Goal: Check status: Check status

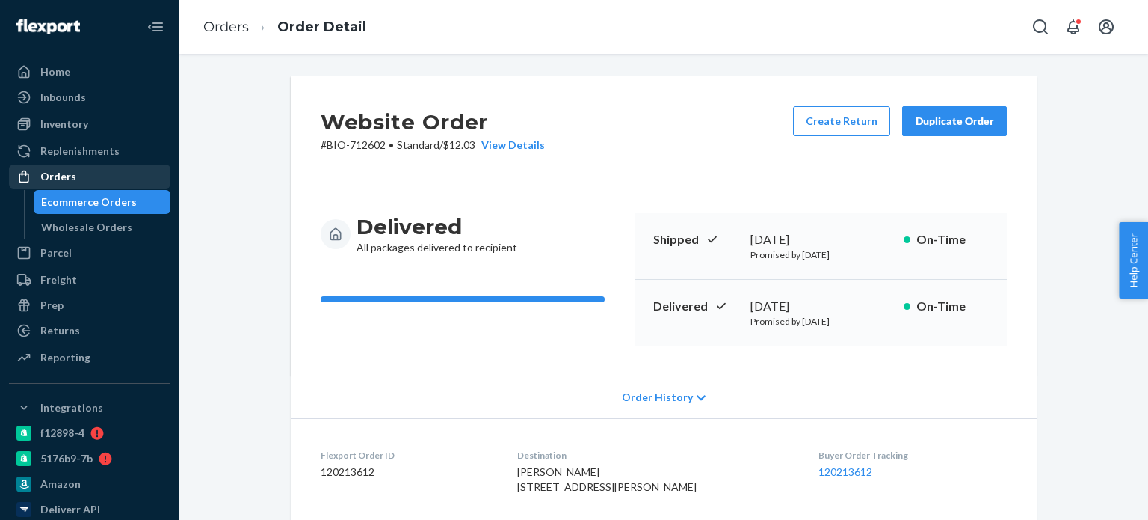
scroll to position [374, 0]
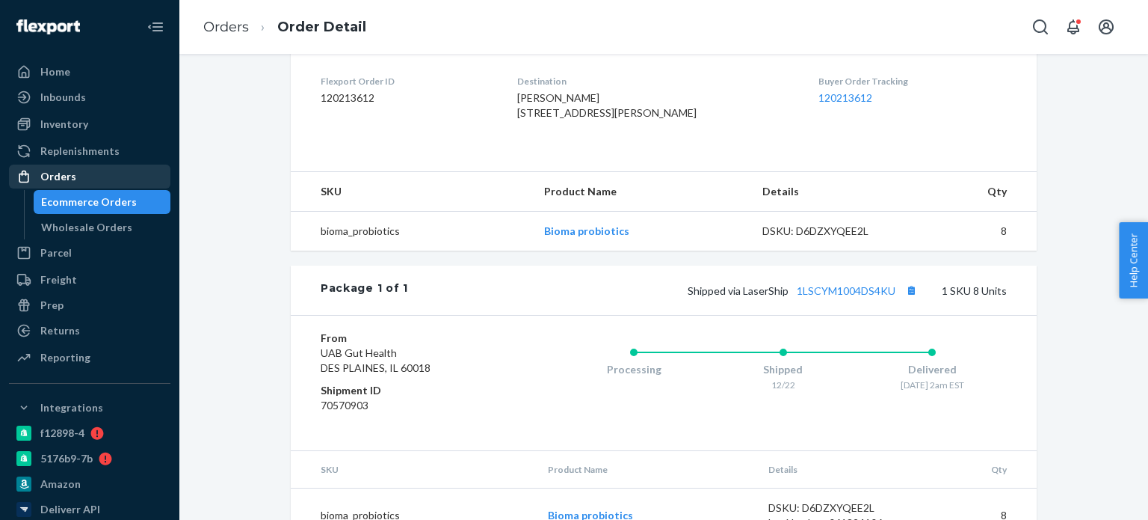
click at [112, 185] on div "Orders" at bounding box center [89, 176] width 158 height 21
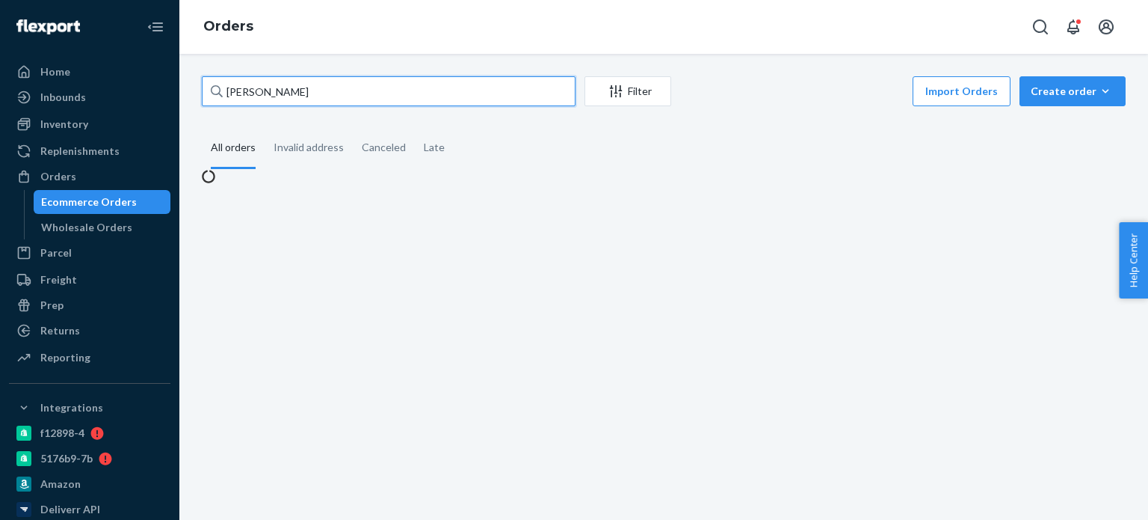
click at [308, 98] on input "[PERSON_NAME]" at bounding box center [389, 91] width 374 height 30
click at [308, 99] on input "[PERSON_NAME]" at bounding box center [389, 91] width 374 height 30
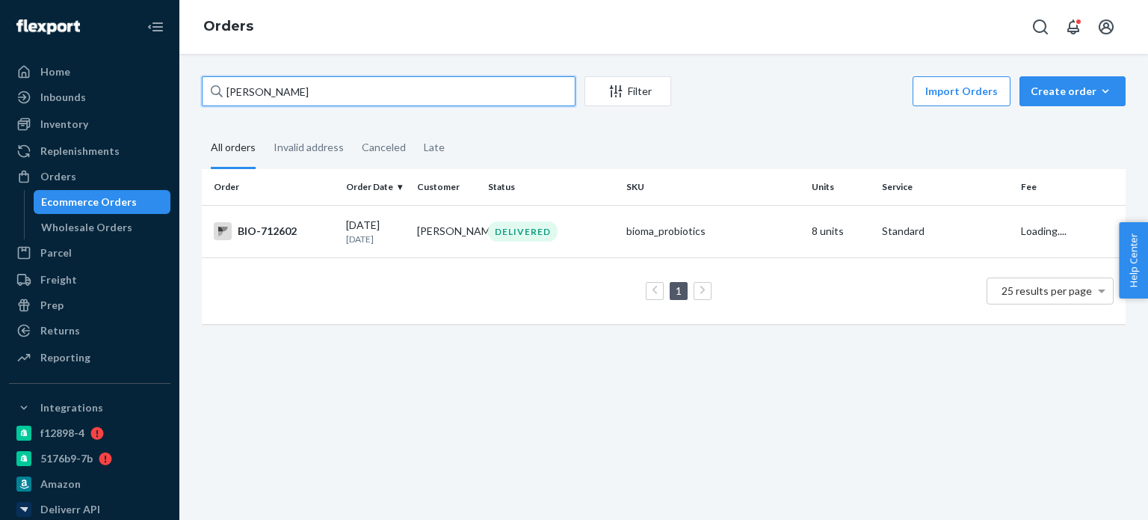
paste input "[PERSON_NAME]"
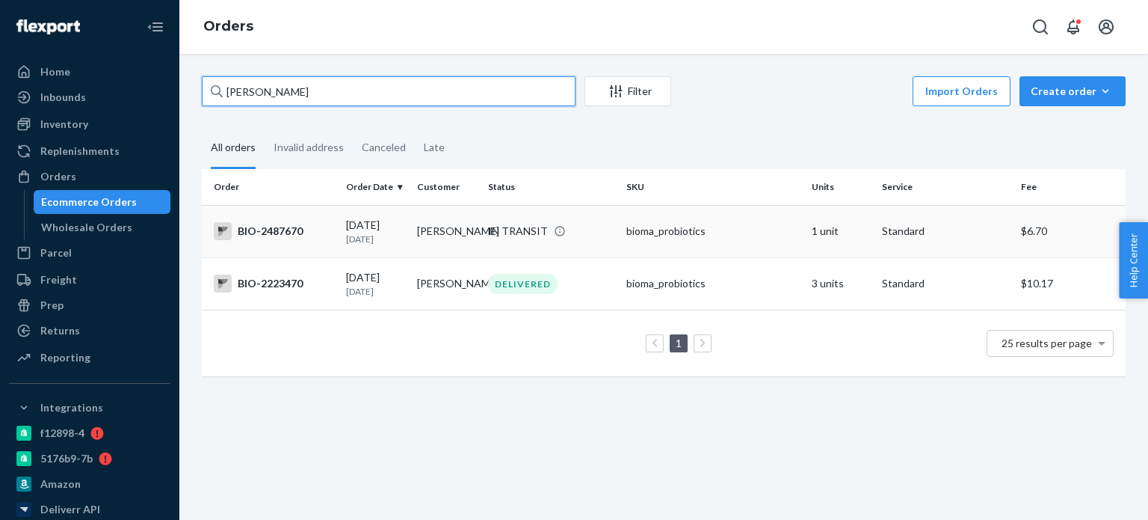
type input "[PERSON_NAME]"
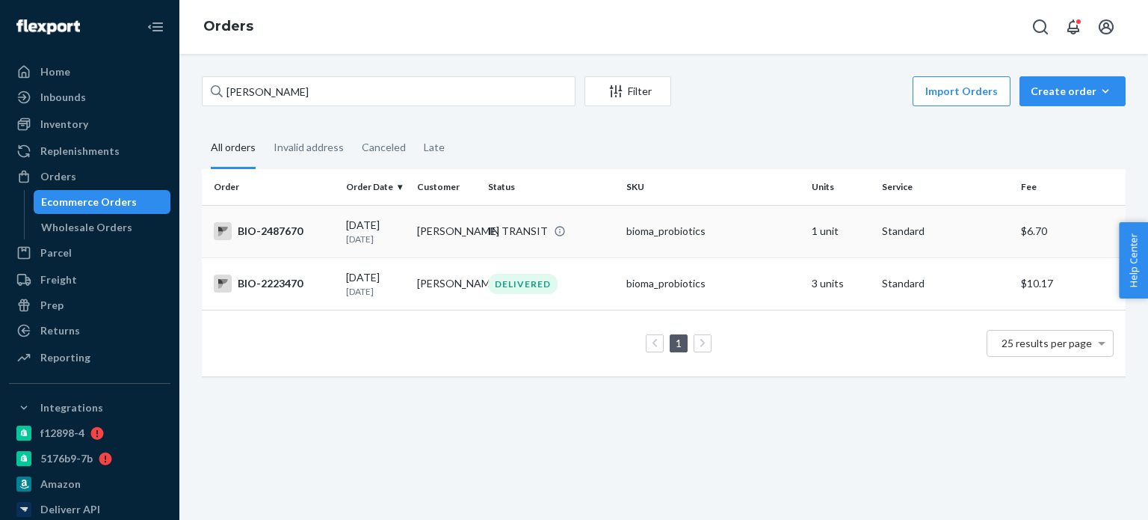
click at [276, 228] on div "BIO-2487670" at bounding box center [274, 231] width 120 height 18
click at [268, 286] on div "BIO-2223470" at bounding box center [274, 283] width 120 height 18
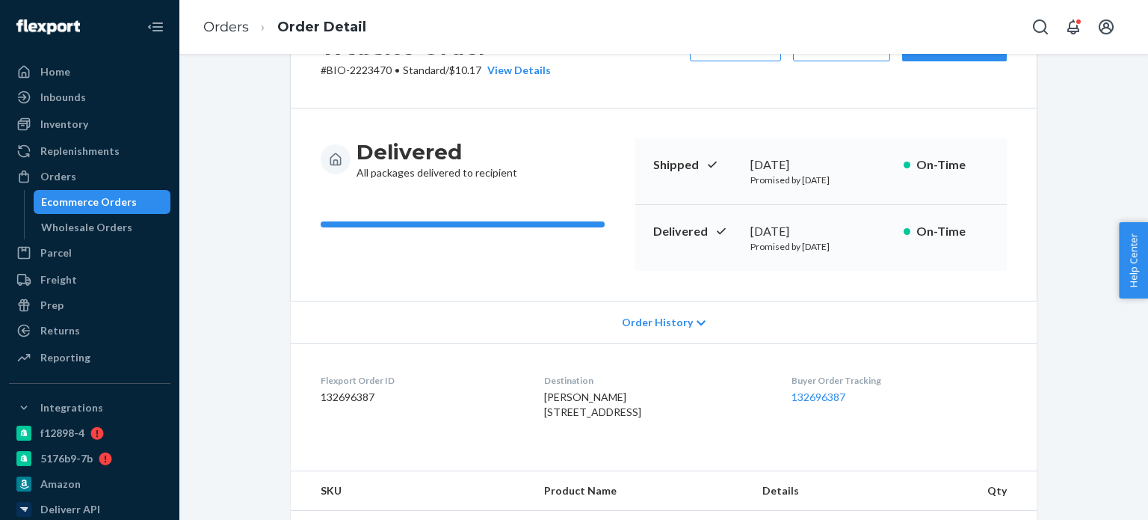
scroll to position [299, 0]
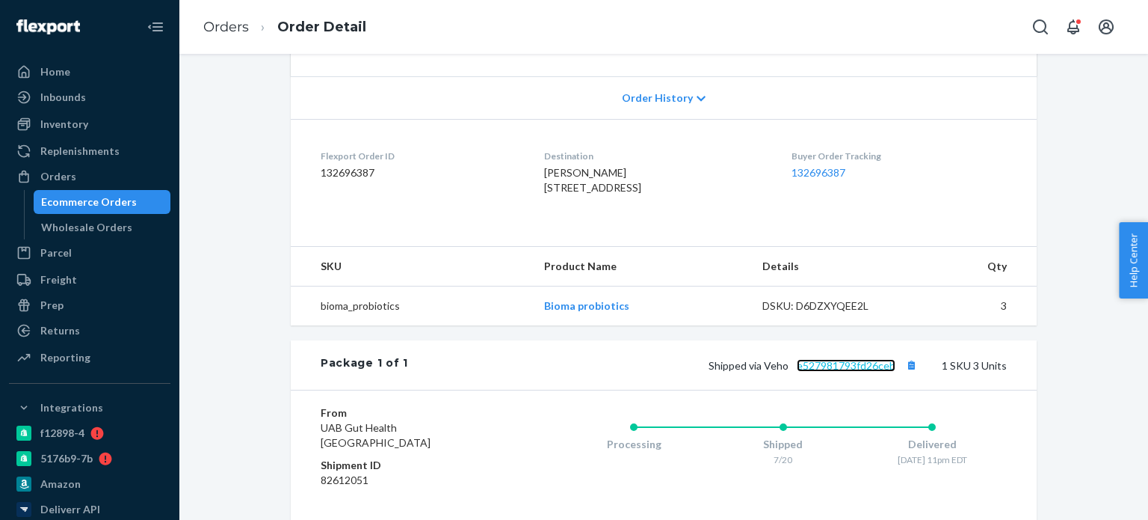
click at [835, 372] on link "e527981793fd26ceb" at bounding box center [846, 365] width 99 height 13
click at [73, 183] on div "Orders" at bounding box center [58, 176] width 36 height 15
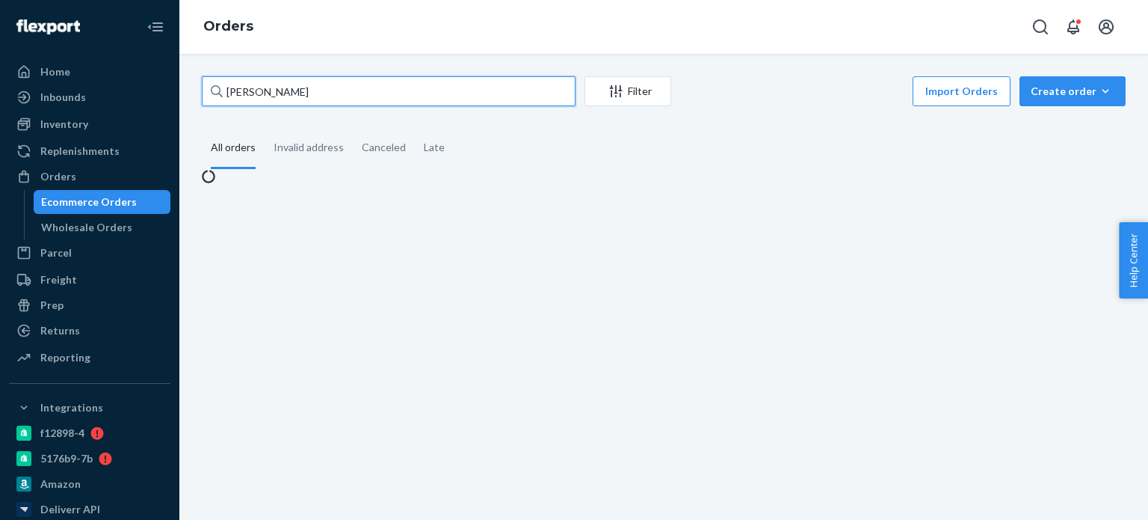
click at [301, 100] on input "[PERSON_NAME]" at bounding box center [389, 91] width 374 height 30
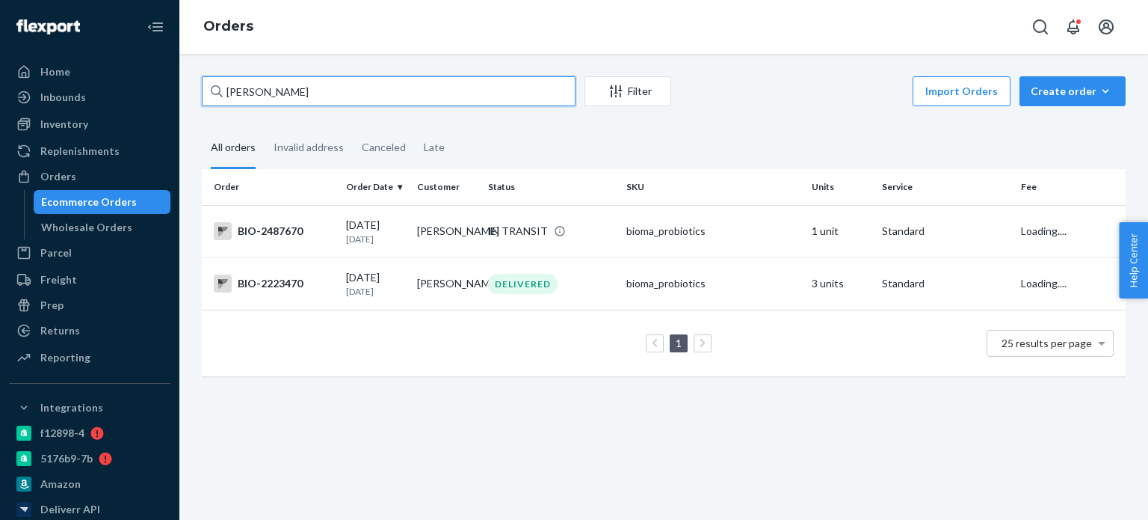
click at [301, 100] on input "[PERSON_NAME]" at bounding box center [389, 91] width 374 height 30
paste input "[PERSON_NAME]"
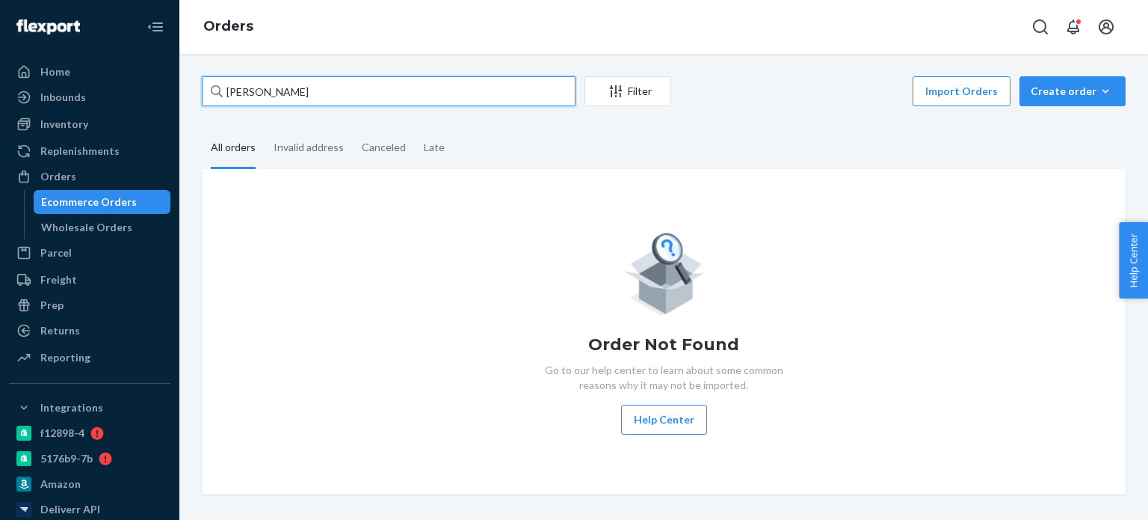
click at [280, 96] on input "[PERSON_NAME]" at bounding box center [389, 91] width 374 height 30
click at [281, 97] on input "[PERSON_NAME]" at bounding box center [389, 91] width 374 height 30
paste input "[PERSON_NAME]"
paste input "text"
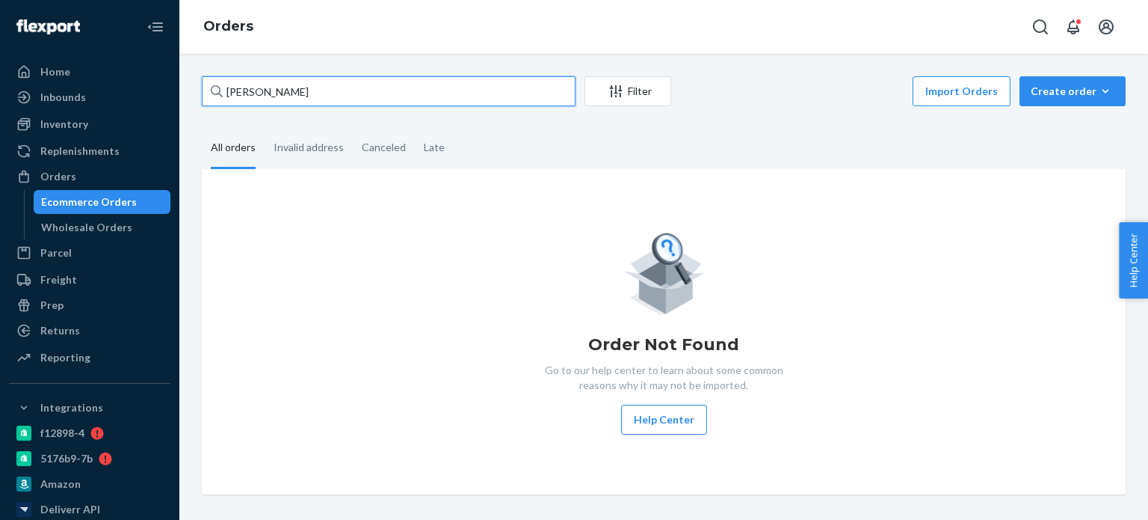
drag, startPoint x: 248, startPoint y: 94, endPoint x: 194, endPoint y: 92, distance: 53.9
click at [194, 92] on div "[PERSON_NAME] Filter Import Orders Create order Ecommerce order Removal order A…" at bounding box center [664, 285] width 947 height 418
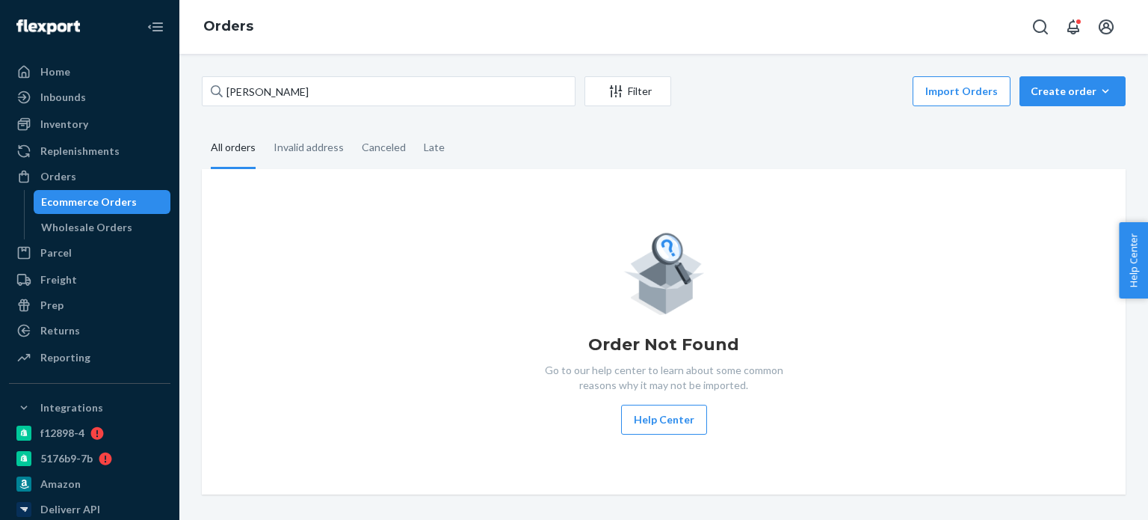
click at [188, 100] on div "[PERSON_NAME] Filter Import Orders Create order Ecommerce order Removal order A…" at bounding box center [663, 287] width 969 height 466
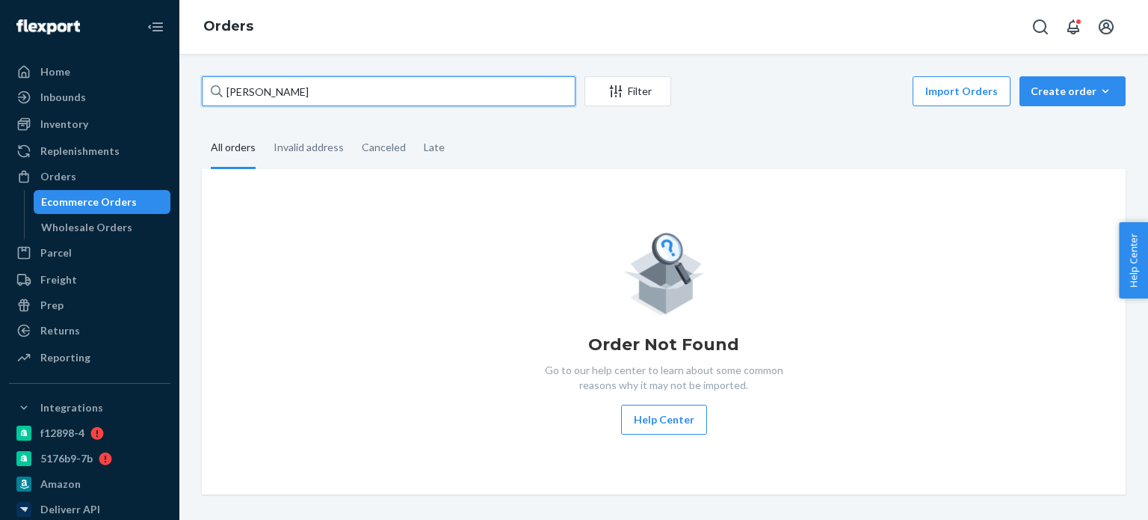
click at [243, 99] on input "[PERSON_NAME]" at bounding box center [389, 91] width 374 height 30
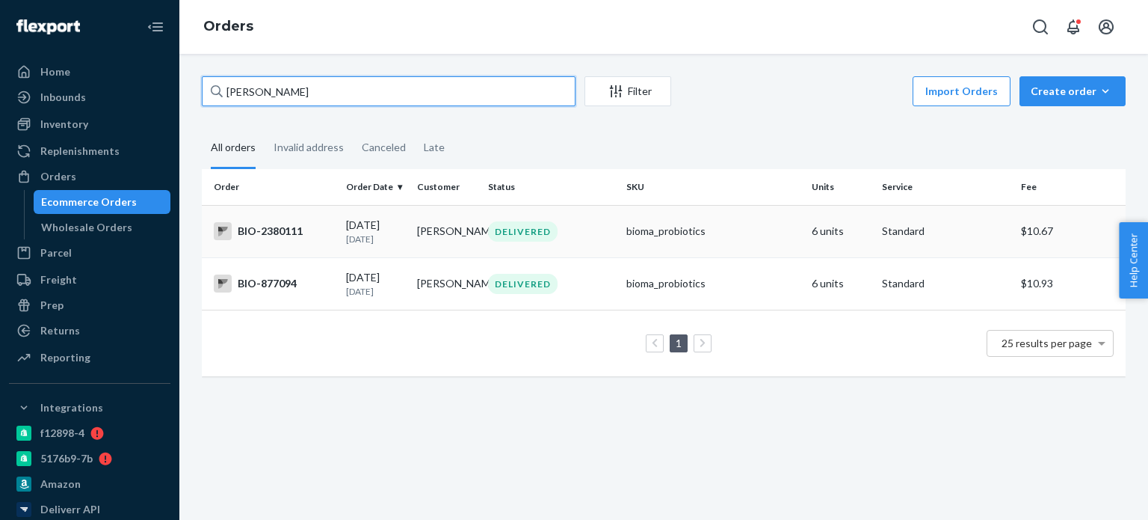
type input "[PERSON_NAME]"
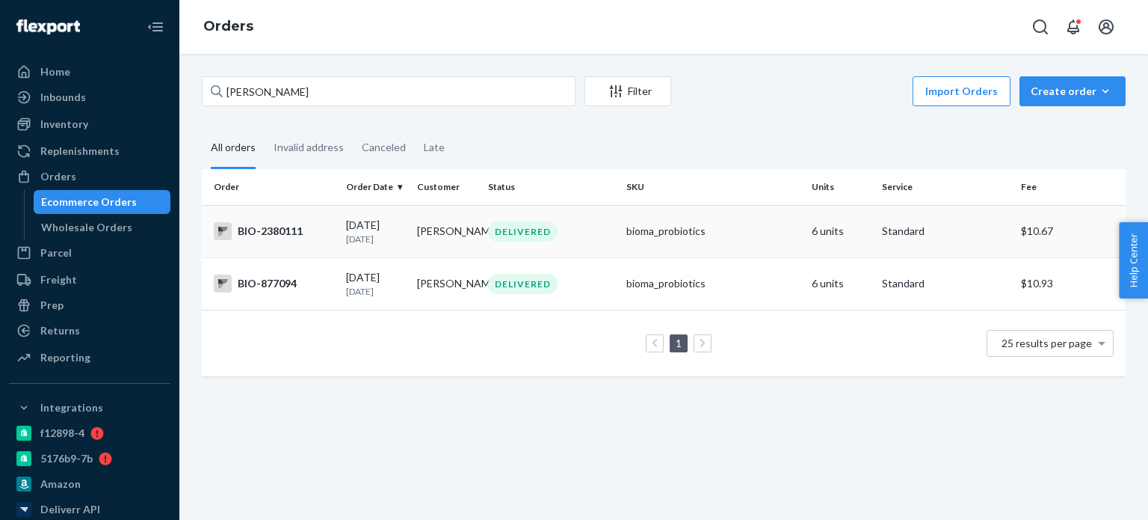
click at [276, 241] on td "BIO-2380111" at bounding box center [271, 231] width 138 height 52
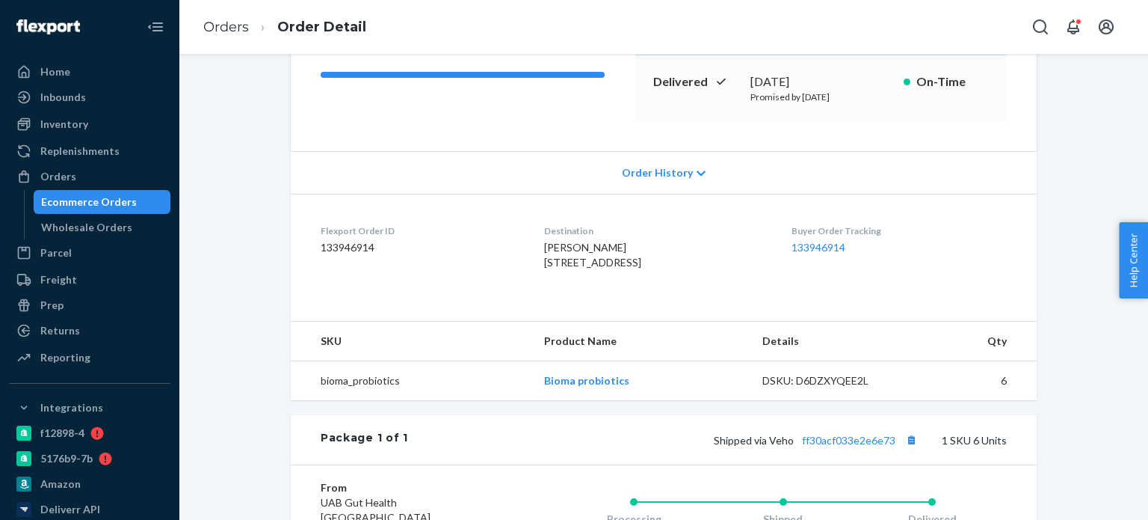
scroll to position [299, 0]
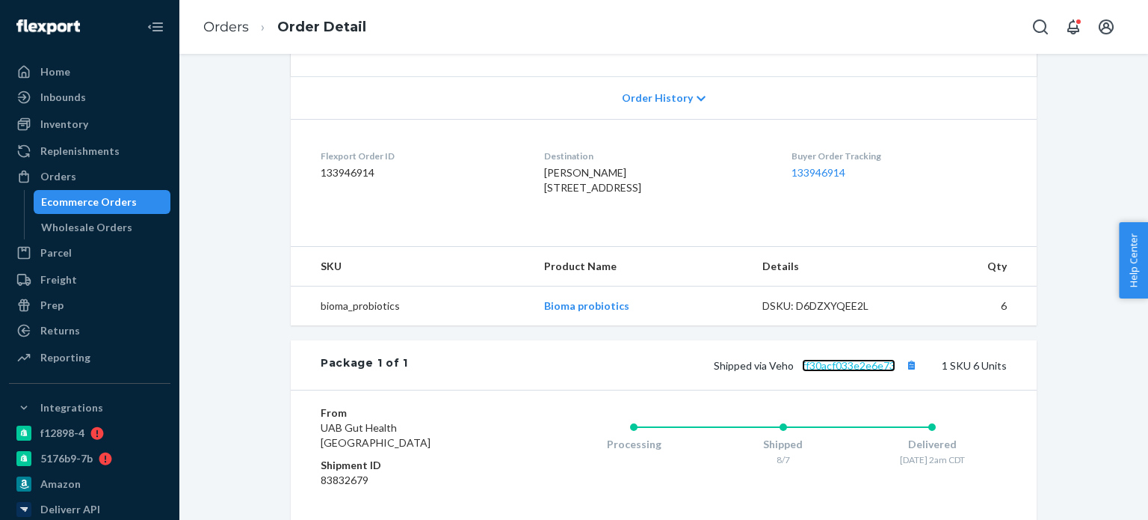
click at [827, 372] on link "ff30acf033e2e6e73" at bounding box center [848, 365] width 93 height 13
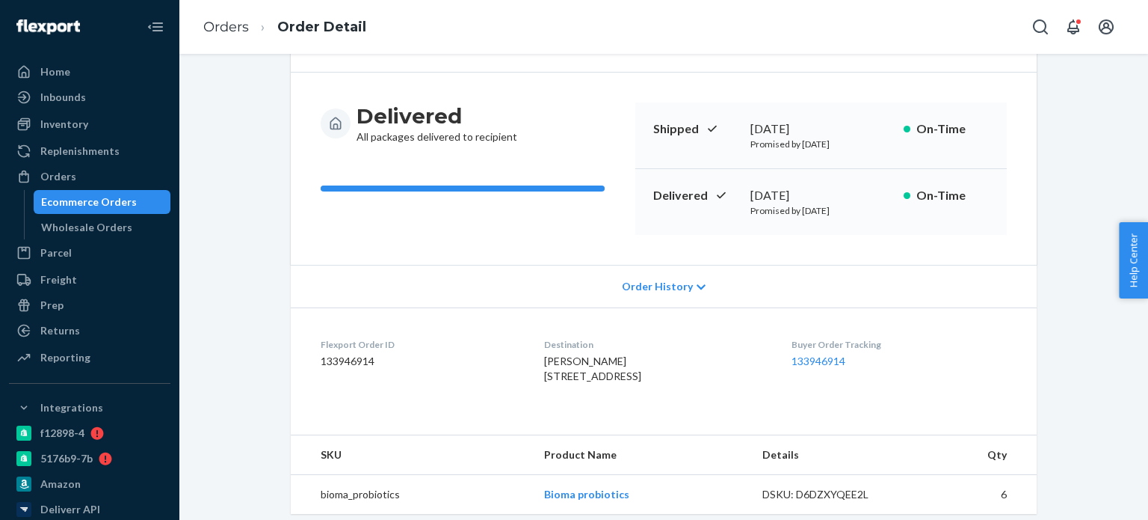
scroll to position [110, 0]
click at [84, 182] on div "Orders" at bounding box center [89, 176] width 158 height 21
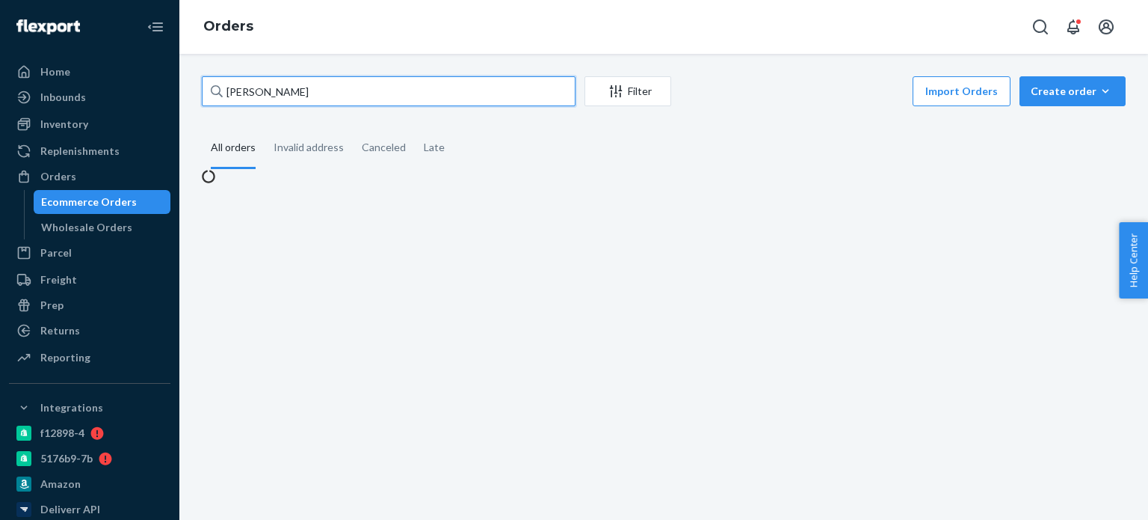
click at [375, 92] on input "[PERSON_NAME]" at bounding box center [389, 91] width 374 height 30
click at [375, 93] on input "[PERSON_NAME]" at bounding box center [389, 91] width 374 height 30
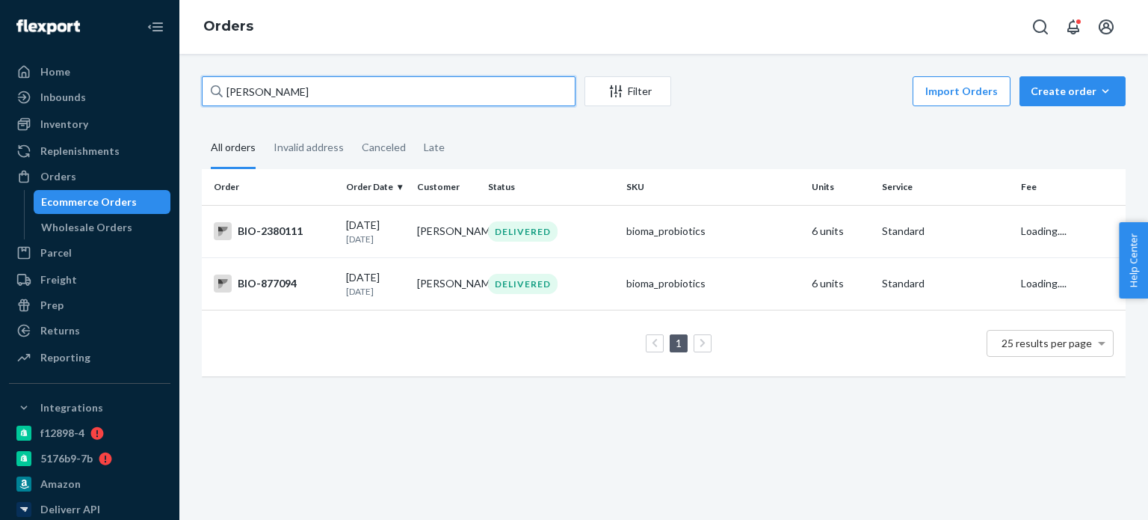
paste input "[PERSON_NAME]"
type input "[PERSON_NAME]"
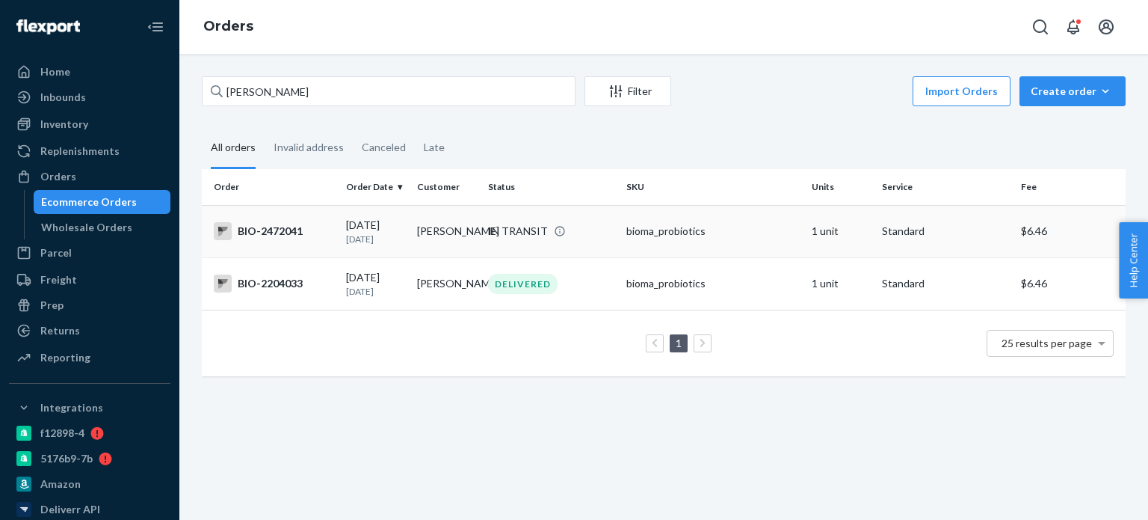
click at [263, 238] on div "BIO-2472041" at bounding box center [274, 231] width 120 height 18
